Goal: Information Seeking & Learning: Learn about a topic

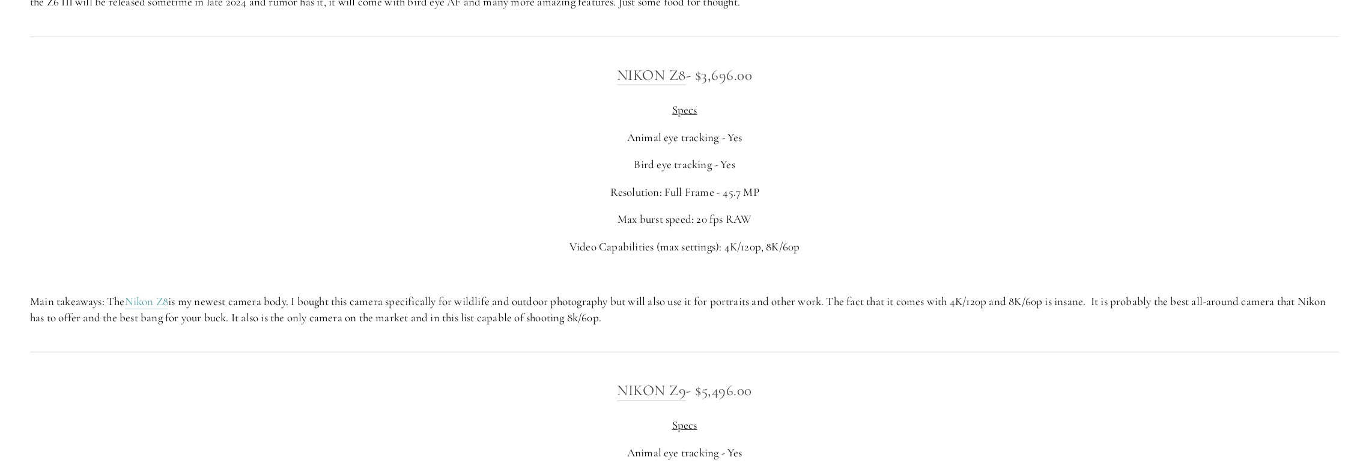
scroll to position [2762, 0]
click at [662, 77] on link "Nikon Z8" at bounding box center [651, 77] width 69 height 19
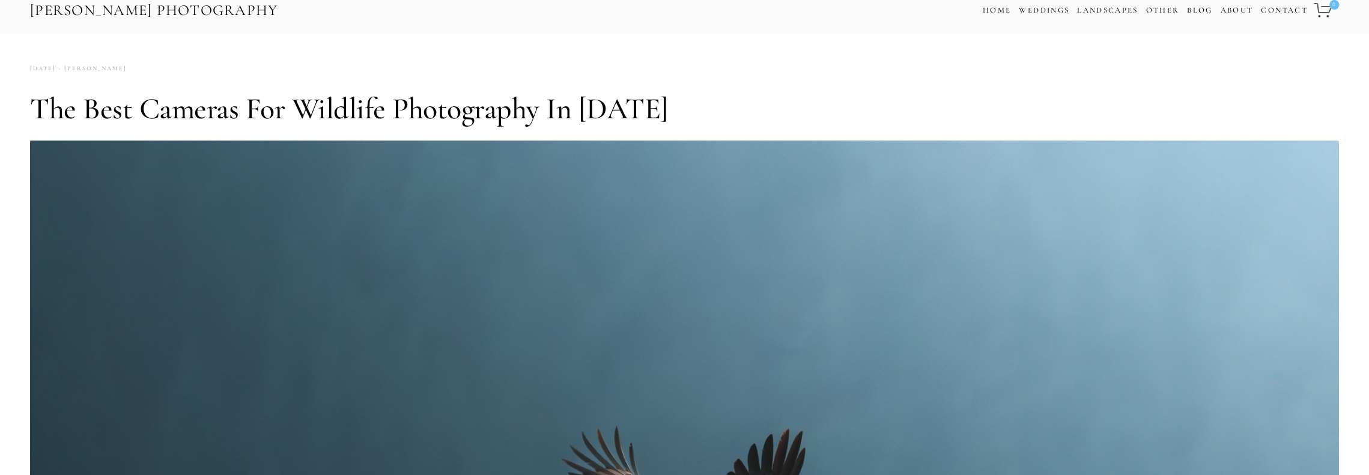
scroll to position [0, 0]
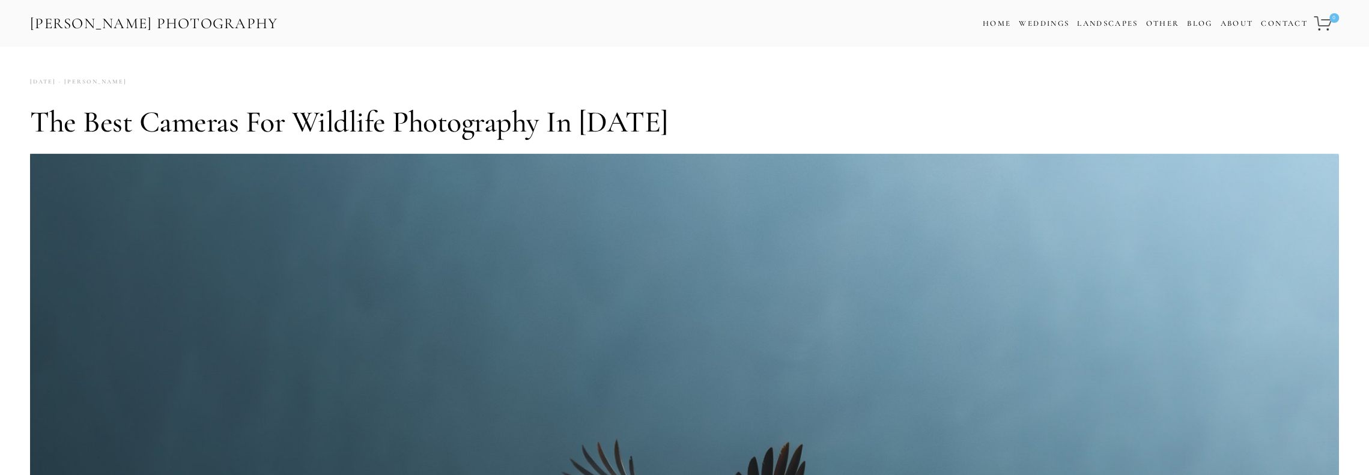
click at [98, 19] on link "[PERSON_NAME] Photography" at bounding box center [154, 23] width 250 height 27
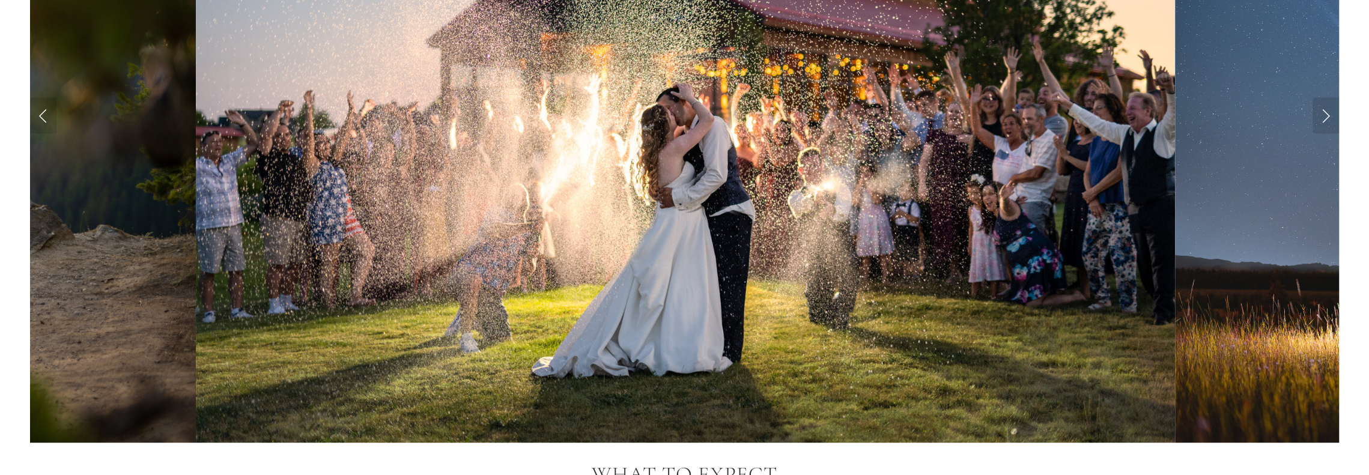
scroll to position [1429, 0]
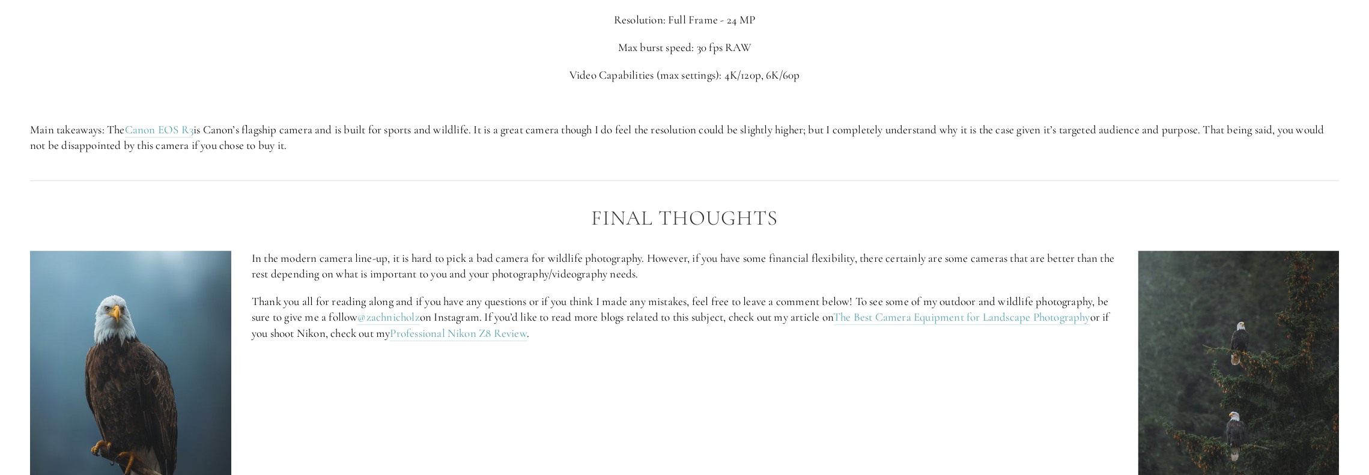
scroll to position [5344, 0]
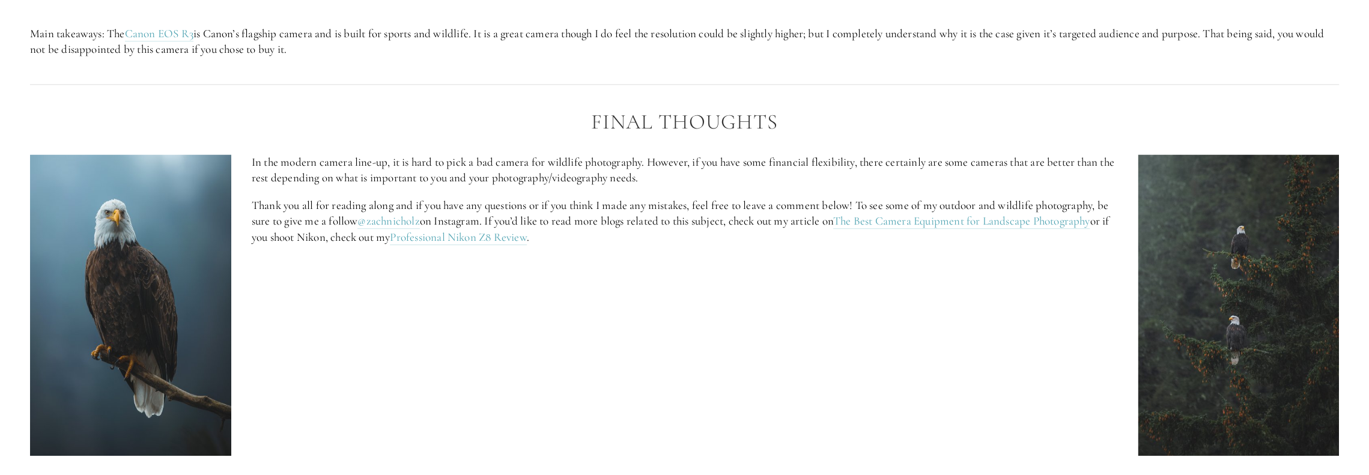
click at [126, 246] on img at bounding box center [130, 304] width 201 height 301
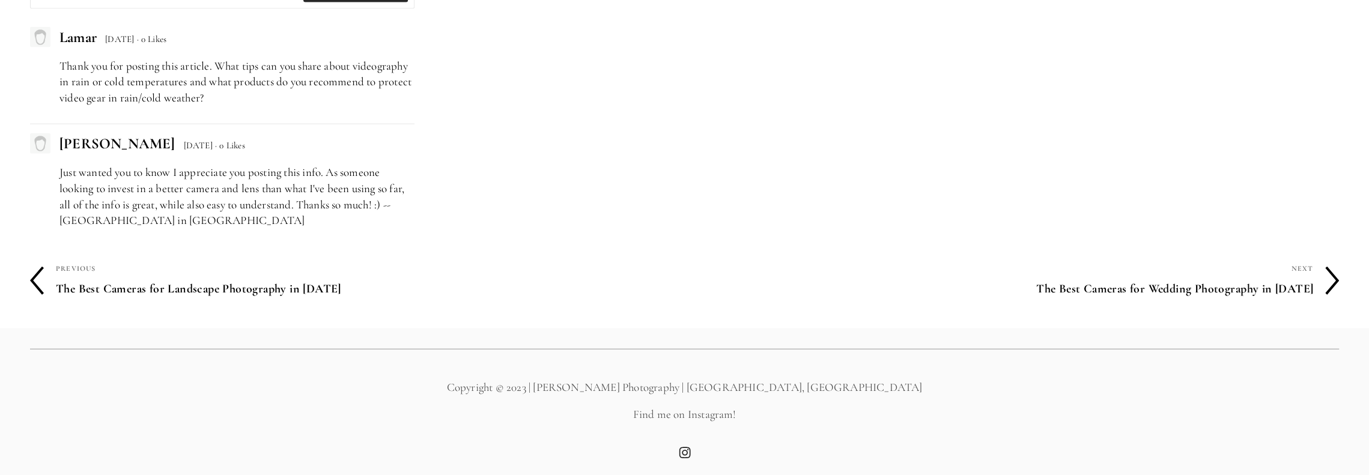
scroll to position [6586, 0]
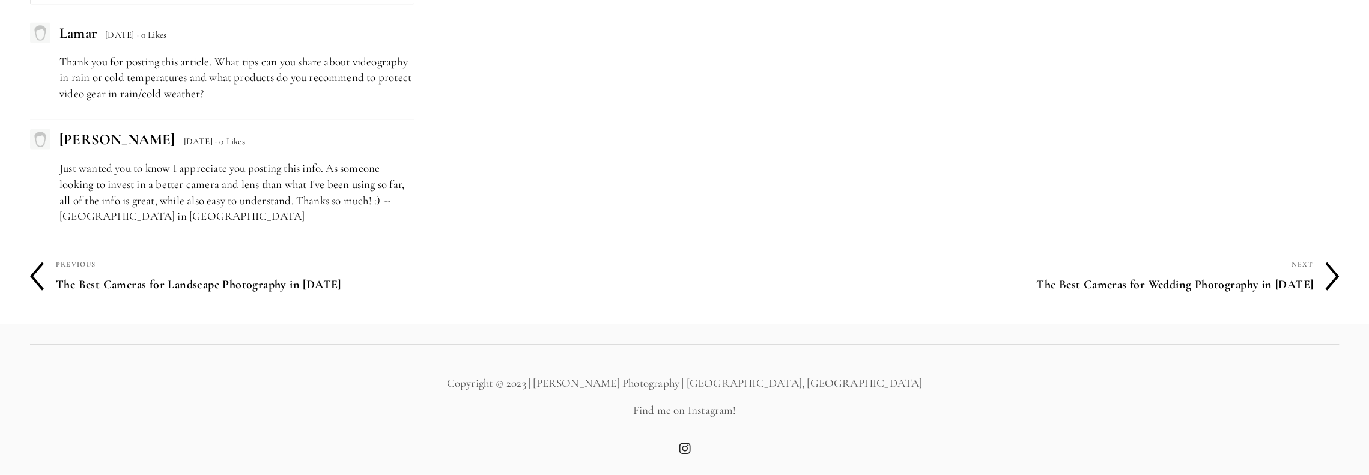
click at [223, 285] on h4 "The Best Cameras for Landscape Photography in [DATE]" at bounding box center [370, 284] width 629 height 25
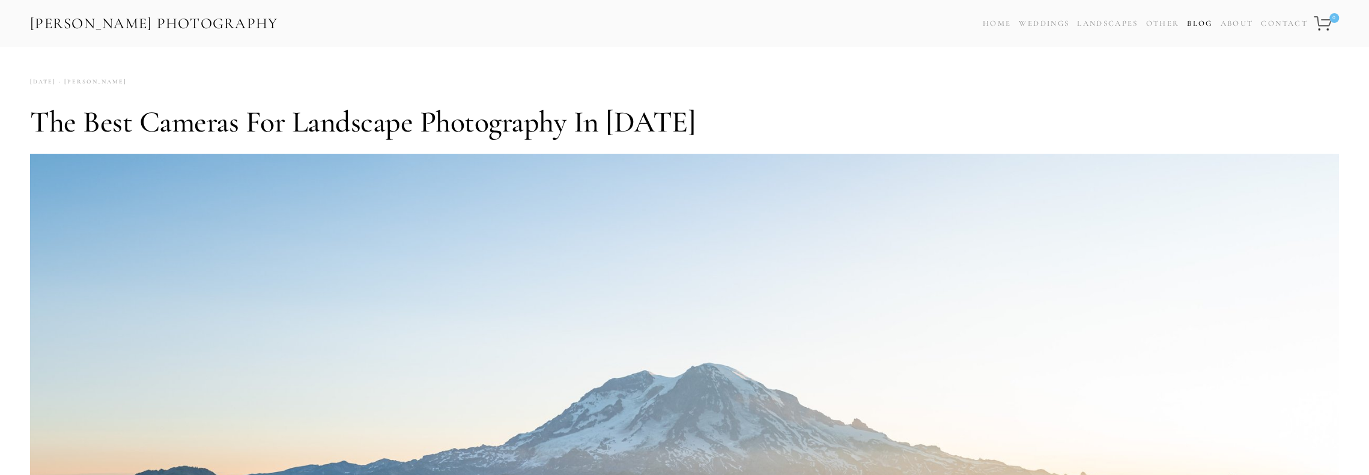
click at [1199, 26] on link "Blog" at bounding box center [1199, 23] width 25 height 17
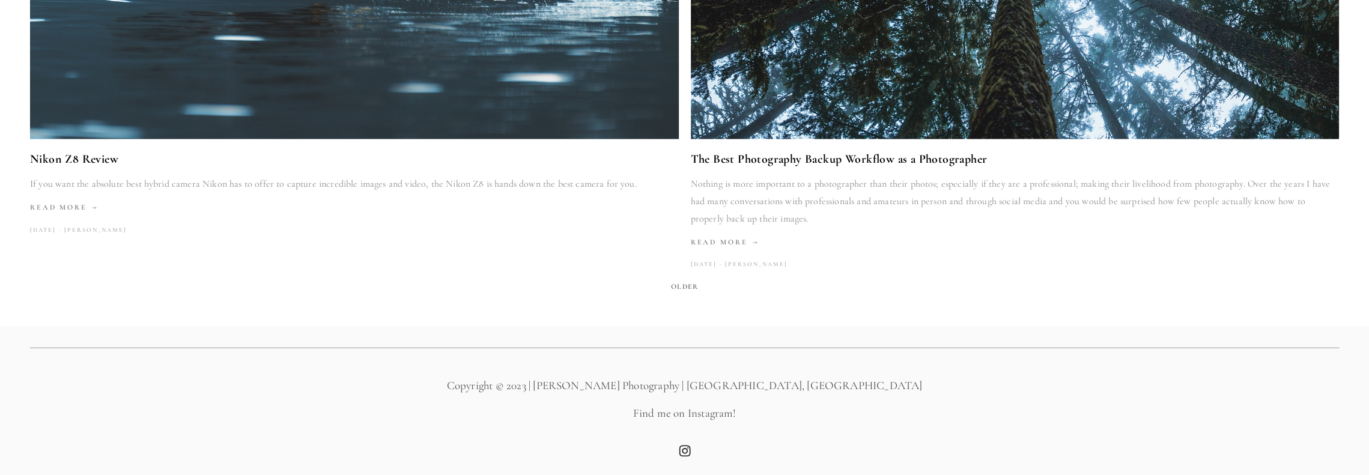
scroll to position [2715, 0]
